Goal: Information Seeking & Learning: Learn about a topic

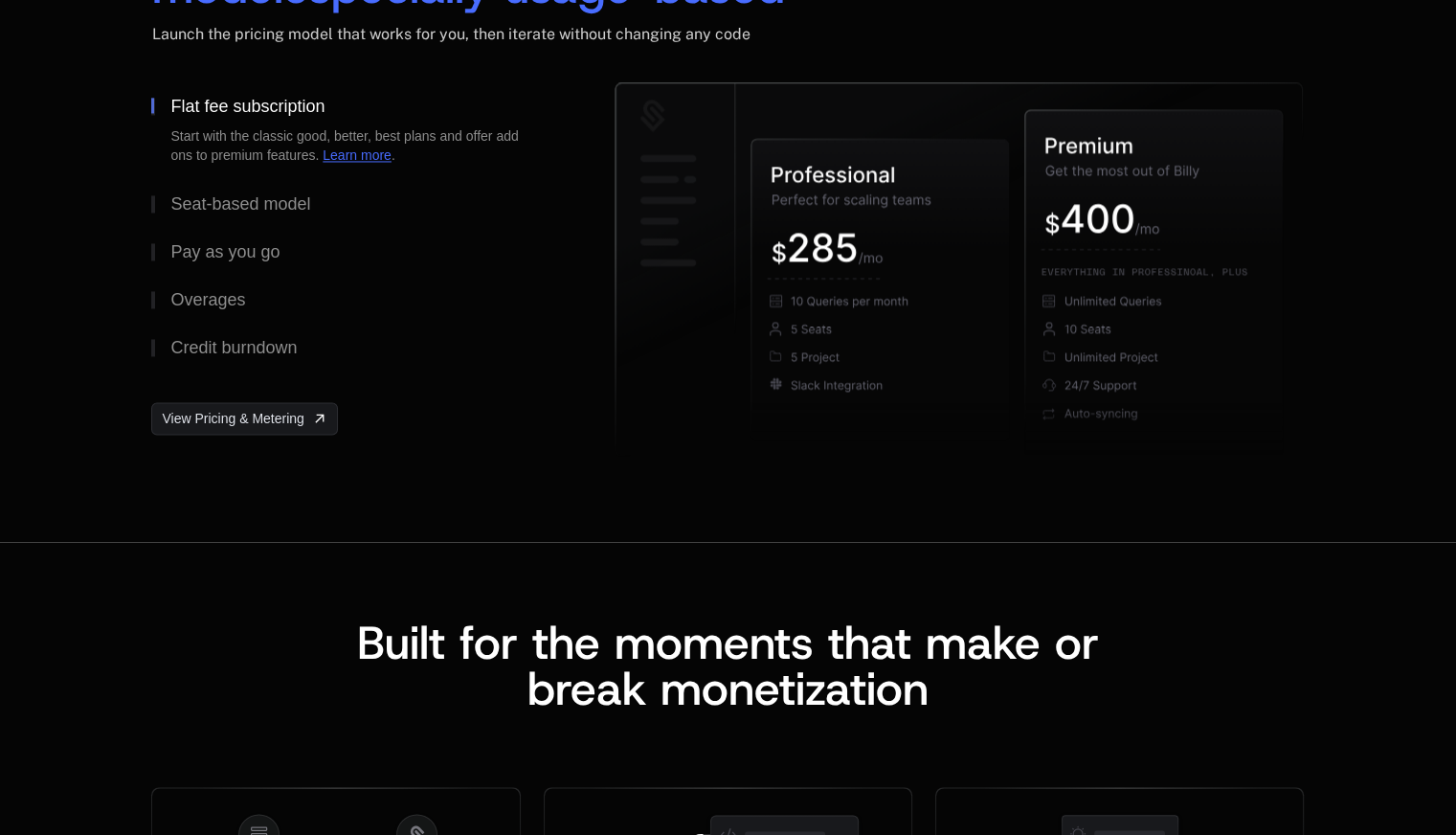
scroll to position [3047, 0]
click at [250, 217] on button "Seat-based model" at bounding box center [352, 203] width 402 height 48
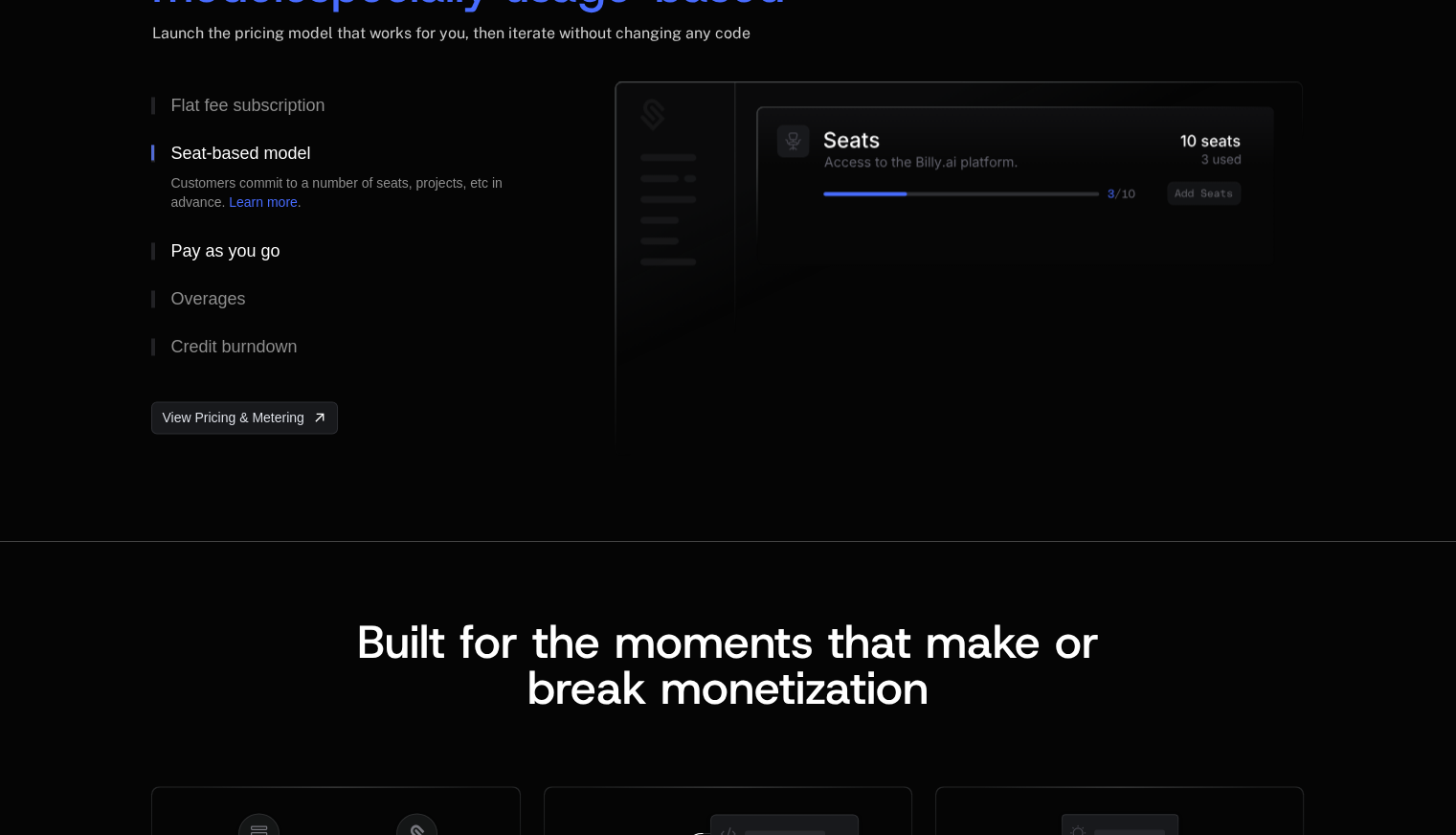
click at [234, 254] on div "Pay as you go" at bounding box center [226, 250] width 109 height 17
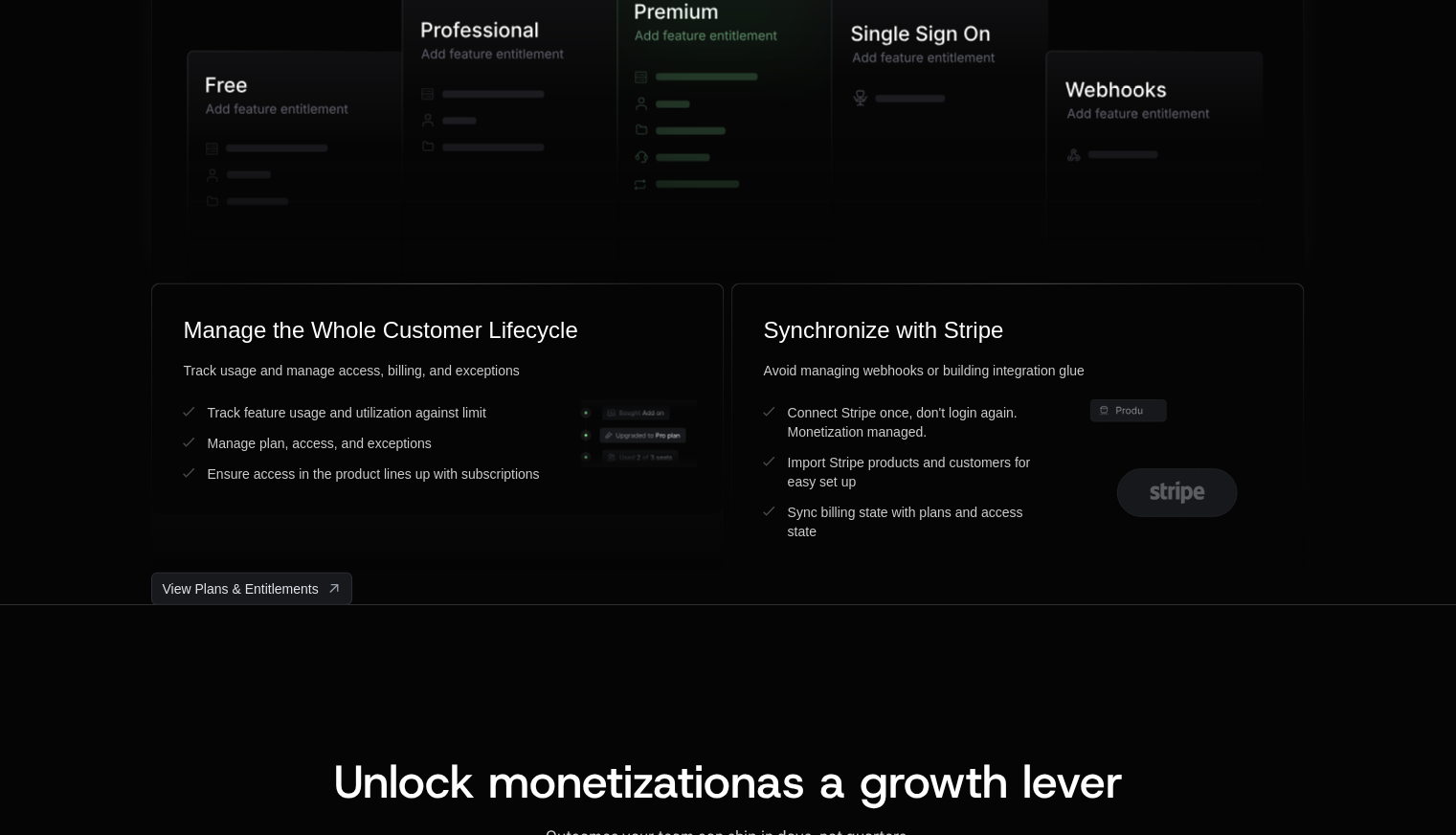
scroll to position [5053, 0]
click at [923, 102] on icon at bounding box center [940, 106] width 216 height 221
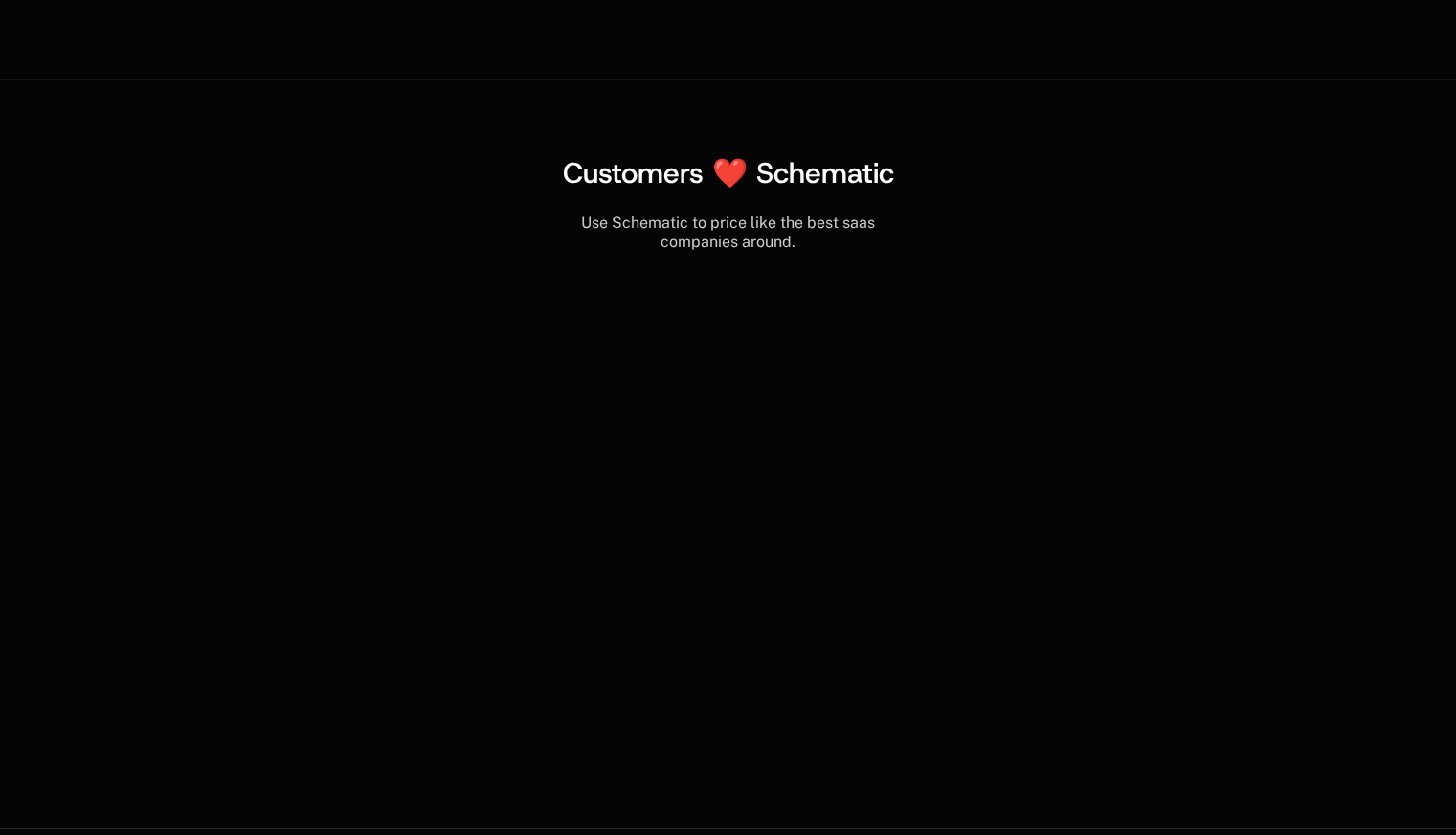
scroll to position [7720, 0]
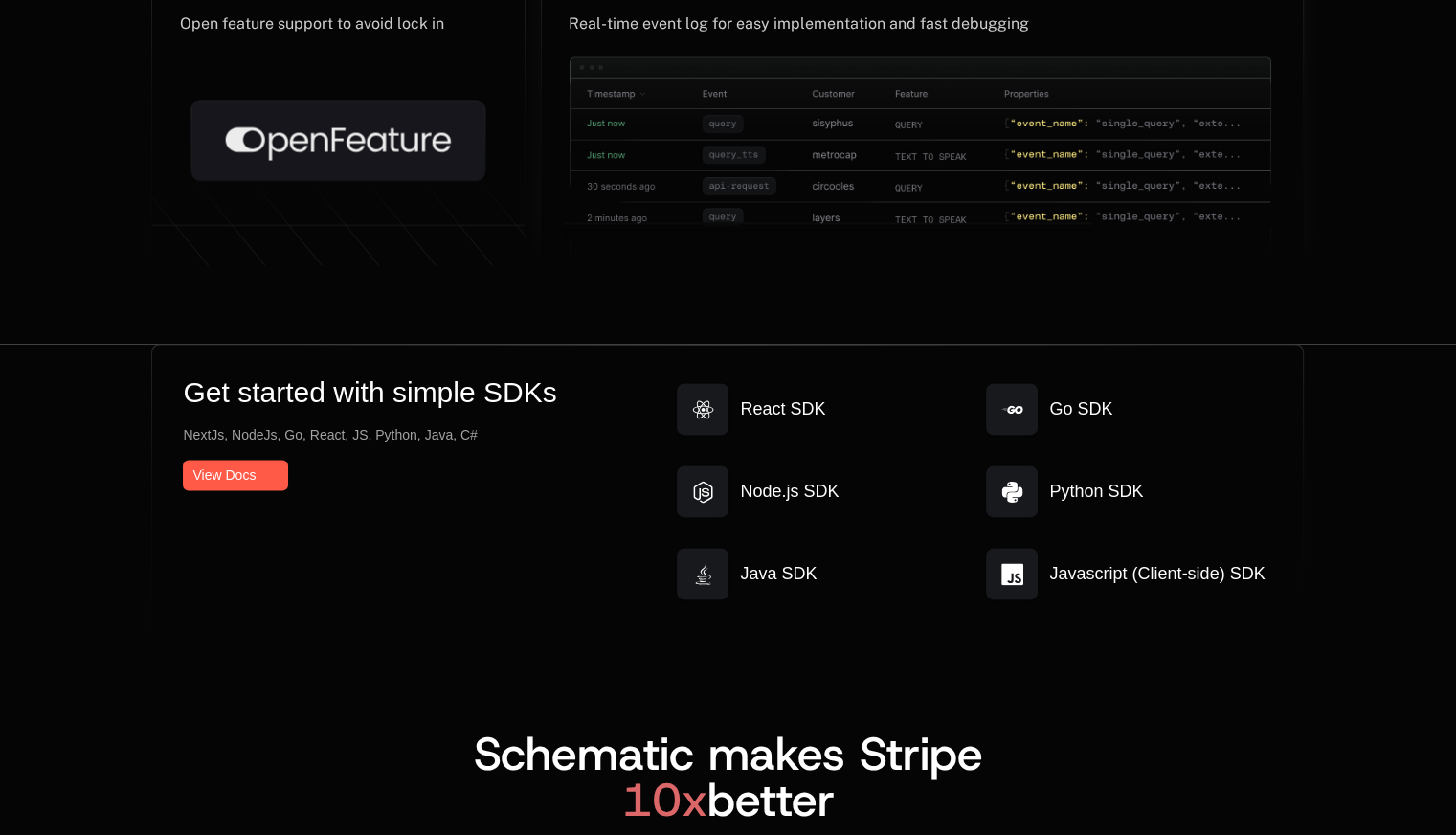
scroll to position [10077, 0]
